Goal: Browse casually: Explore the website without a specific task or goal

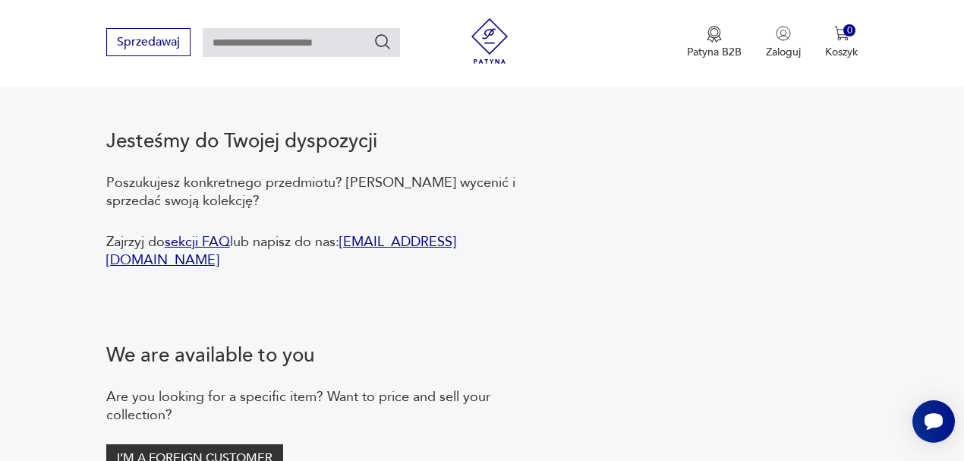
scroll to position [2835, 0]
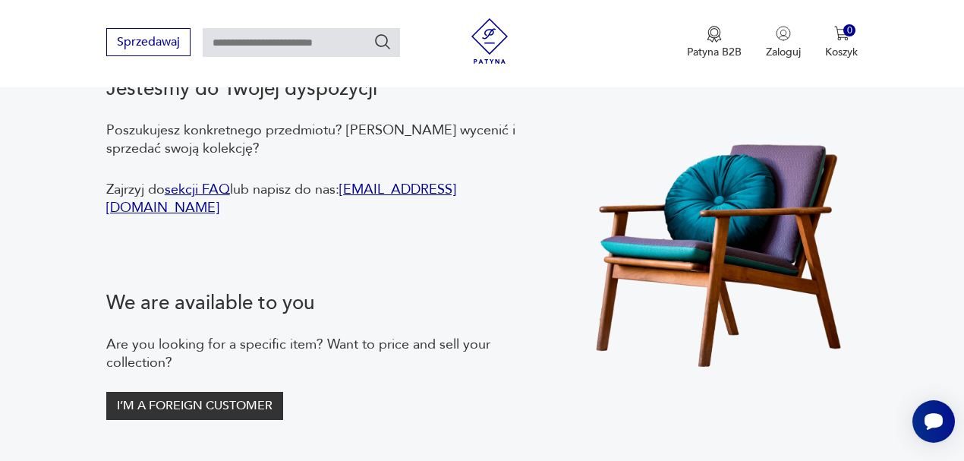
drag, startPoint x: 779, startPoint y: 228, endPoint x: 814, endPoint y: 1, distance: 229.7
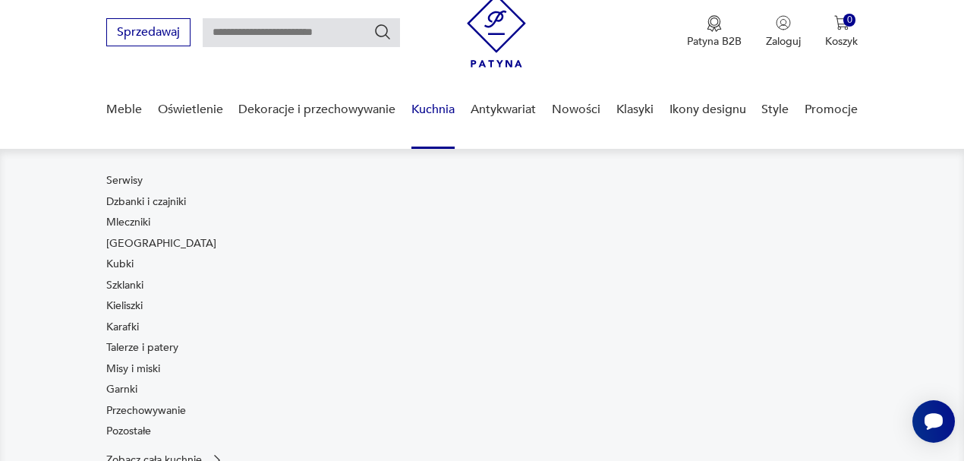
scroll to position [50, 0]
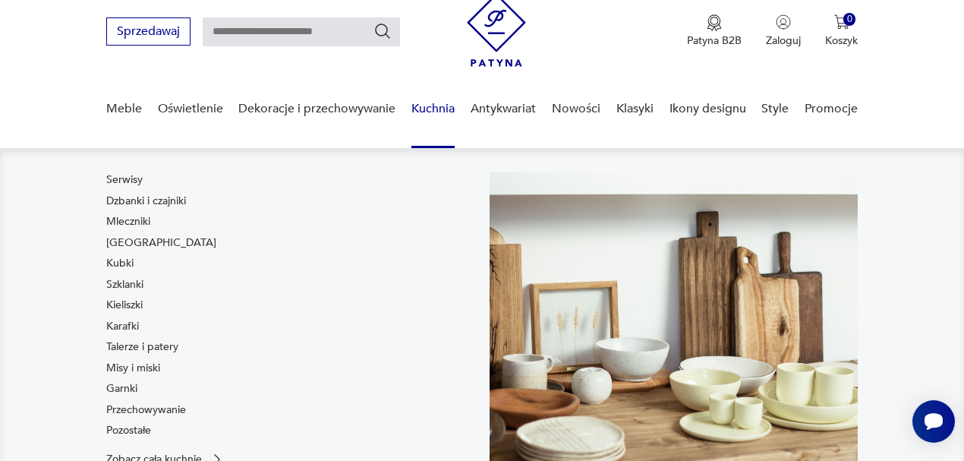
click at [422, 102] on link "Kuchnia" at bounding box center [433, 109] width 43 height 58
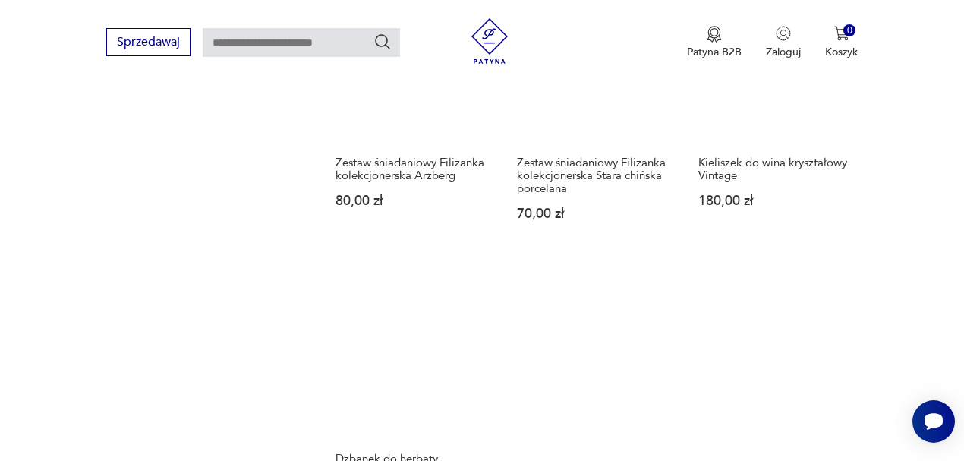
scroll to position [2098, 0]
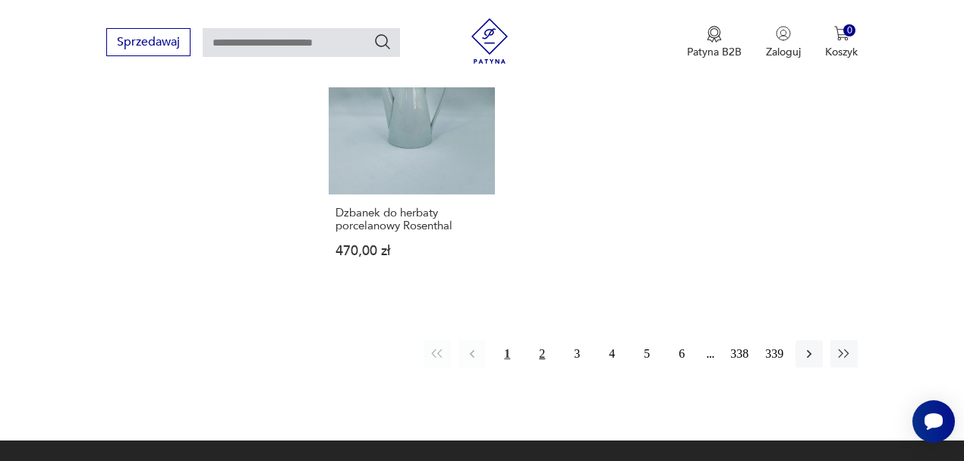
click at [544, 352] on button "2" at bounding box center [542, 353] width 27 height 27
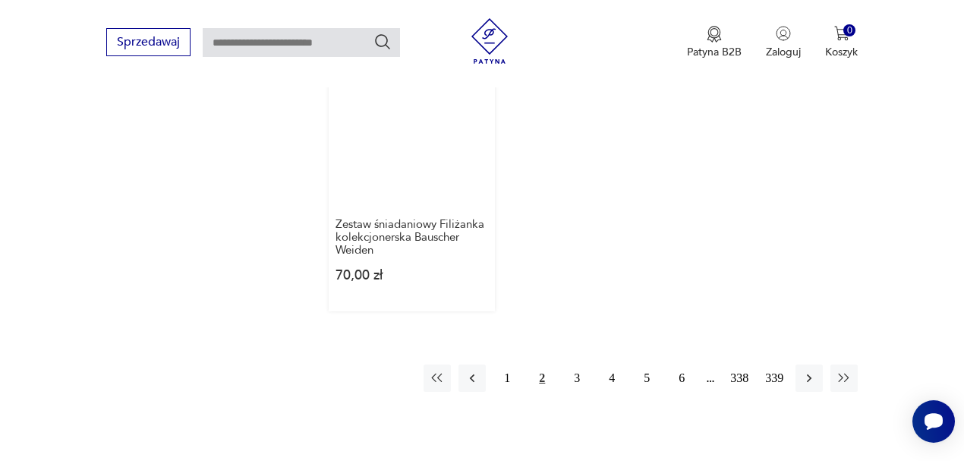
scroll to position [2124, 0]
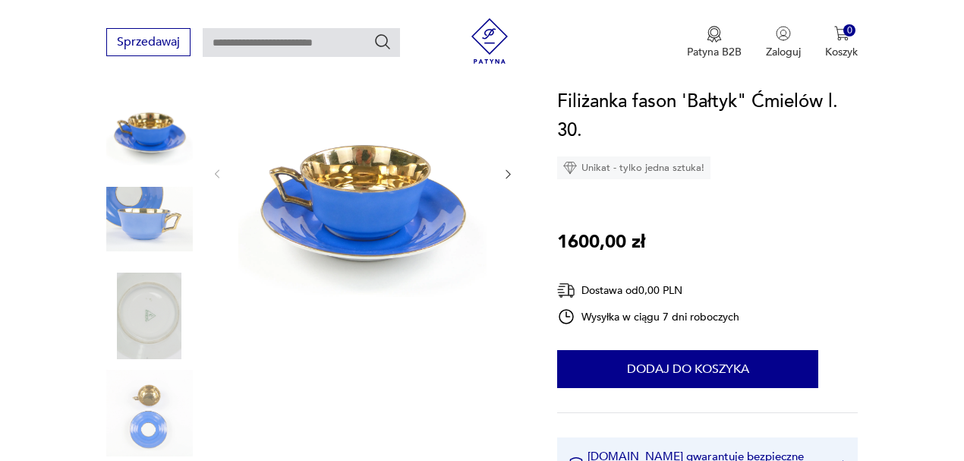
click at [162, 210] on img at bounding box center [149, 219] width 87 height 87
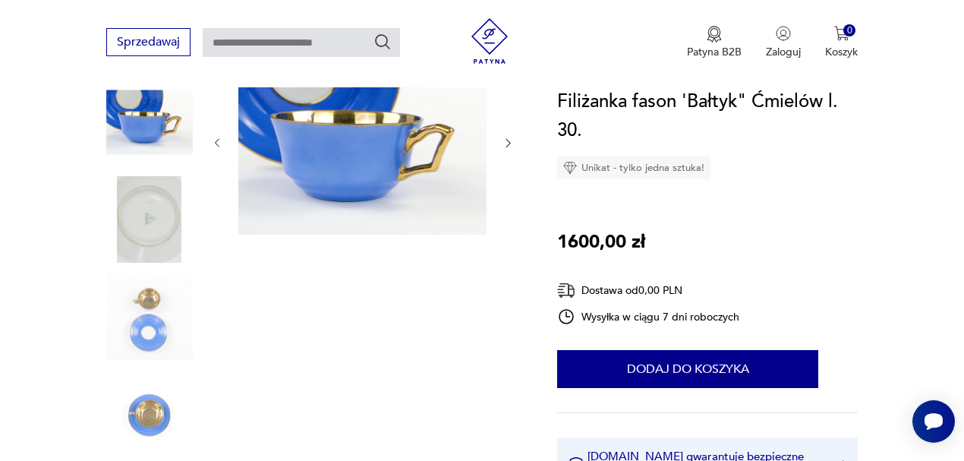
click at [163, 224] on img at bounding box center [149, 219] width 87 height 87
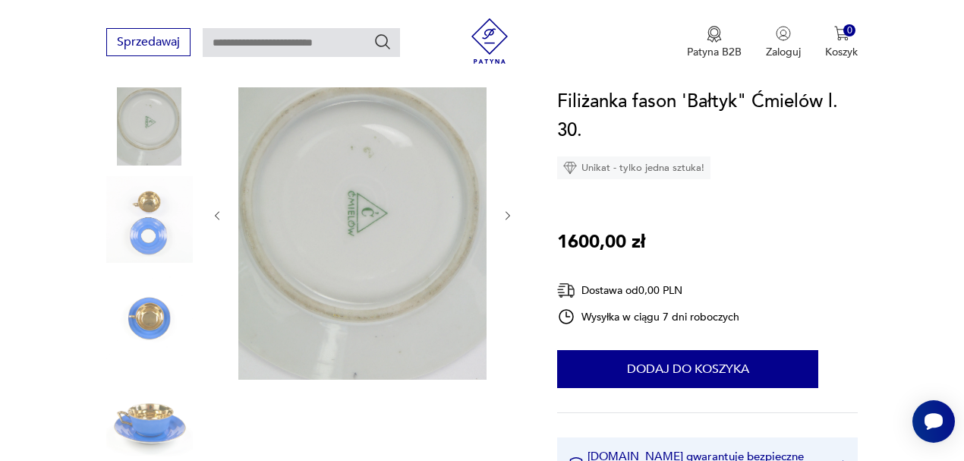
click at [163, 224] on img at bounding box center [149, 219] width 87 height 87
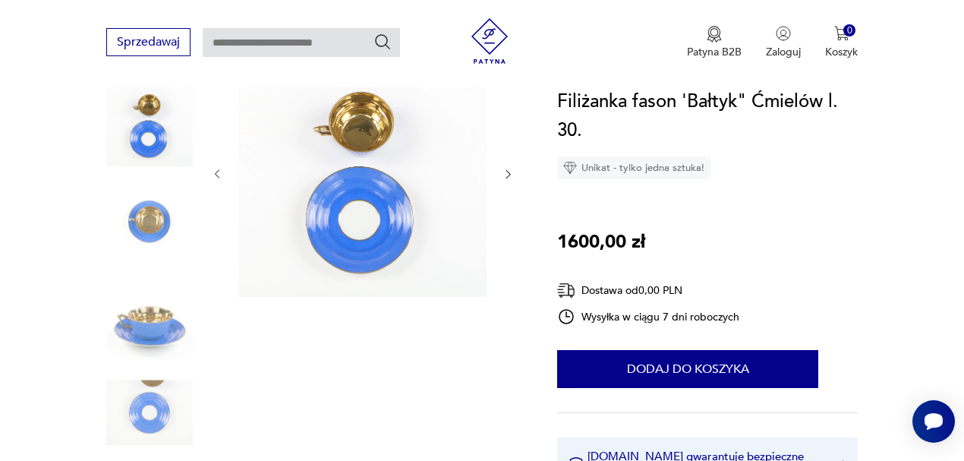
click at [163, 224] on img at bounding box center [149, 219] width 87 height 87
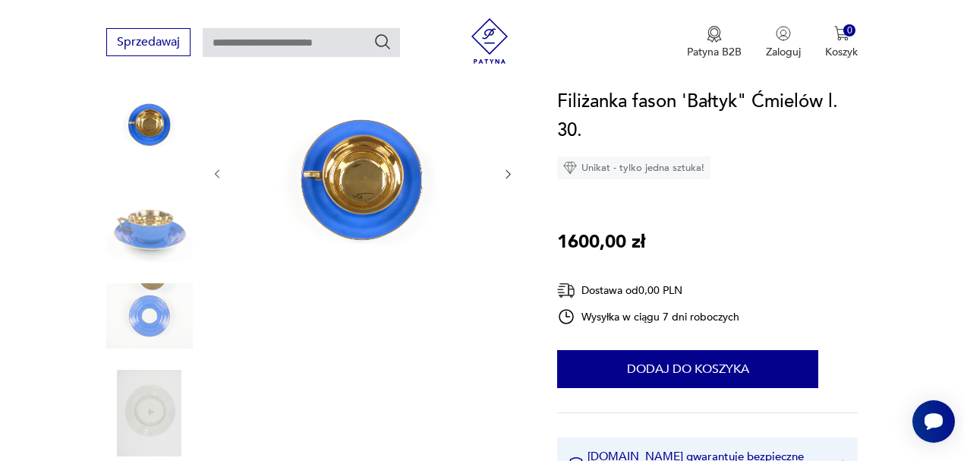
click at [163, 224] on img at bounding box center [149, 219] width 87 height 87
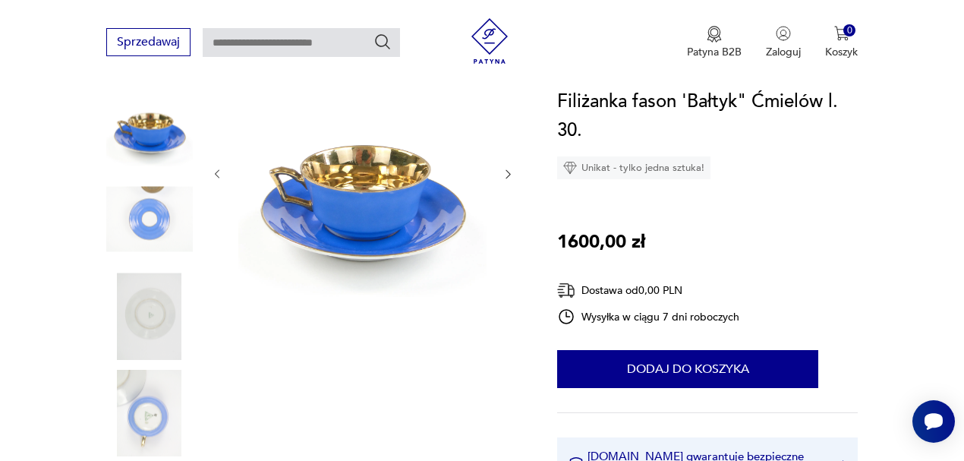
click at [163, 224] on img at bounding box center [149, 219] width 87 height 87
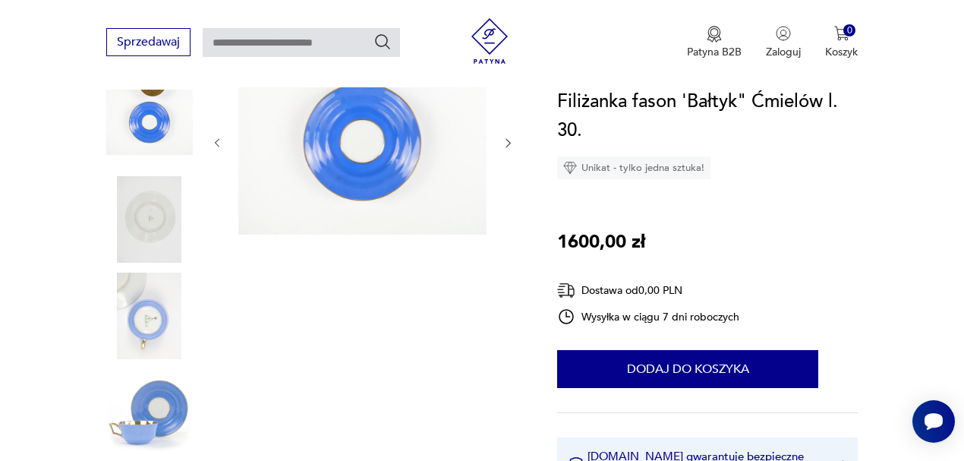
click at [163, 224] on img at bounding box center [149, 219] width 87 height 87
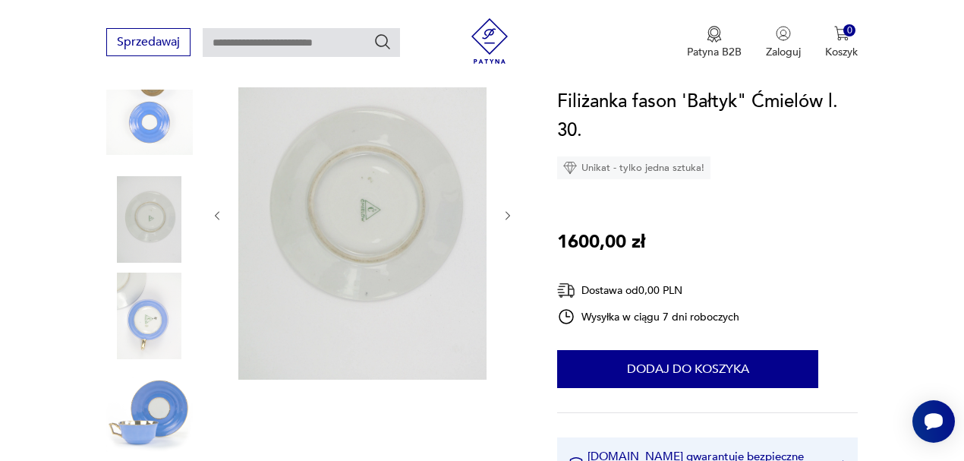
click at [163, 224] on img at bounding box center [149, 219] width 87 height 87
click at [161, 250] on img at bounding box center [149, 219] width 87 height 87
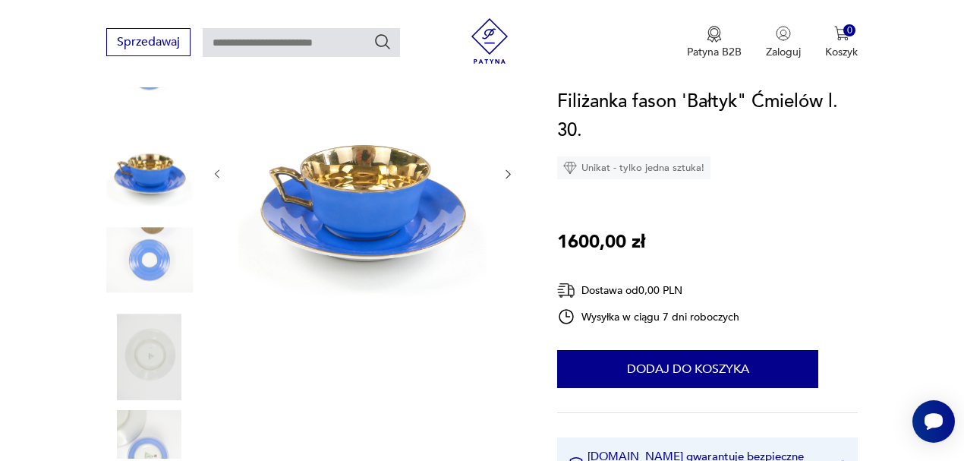
click at [207, 443] on div at bounding box center [313, 269] width 415 height 440
